Goal: Information Seeking & Learning: Learn about a topic

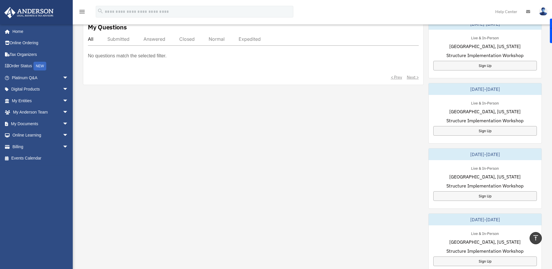
scroll to position [174, 0]
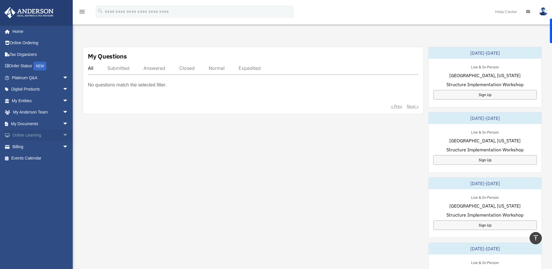
click at [63, 133] on span "arrow_drop_down" at bounding box center [69, 135] width 12 height 12
click at [50, 155] on link "Video Training" at bounding box center [42, 158] width 69 height 12
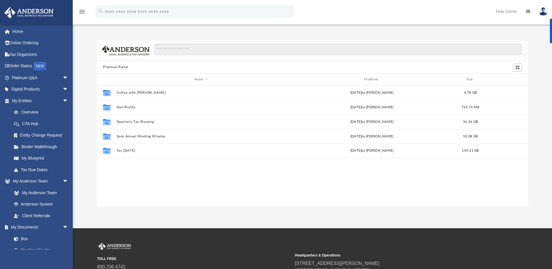
scroll to position [128, 427]
click at [58, 148] on link "Binder Walkthrough" at bounding box center [42, 147] width 69 height 12
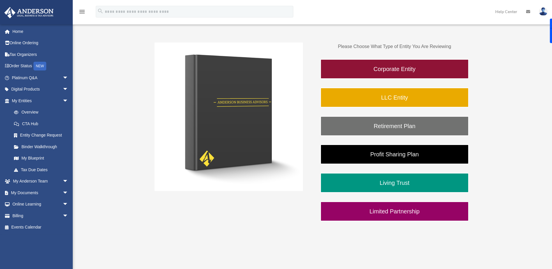
scroll to position [58, 0]
